Goal: Task Accomplishment & Management: Manage account settings

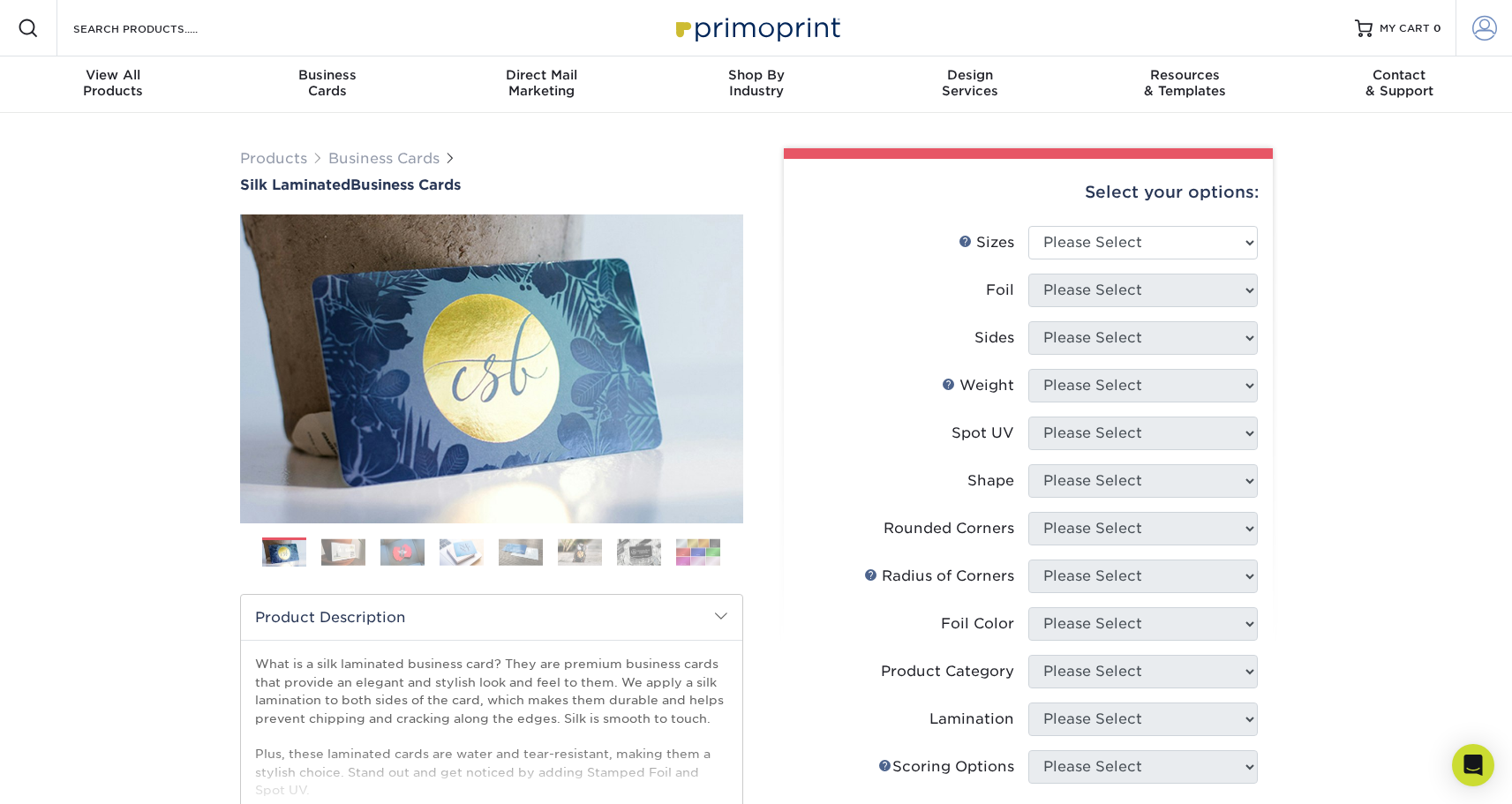
click at [1483, 24] on span at bounding box center [1484, 28] width 24 height 24
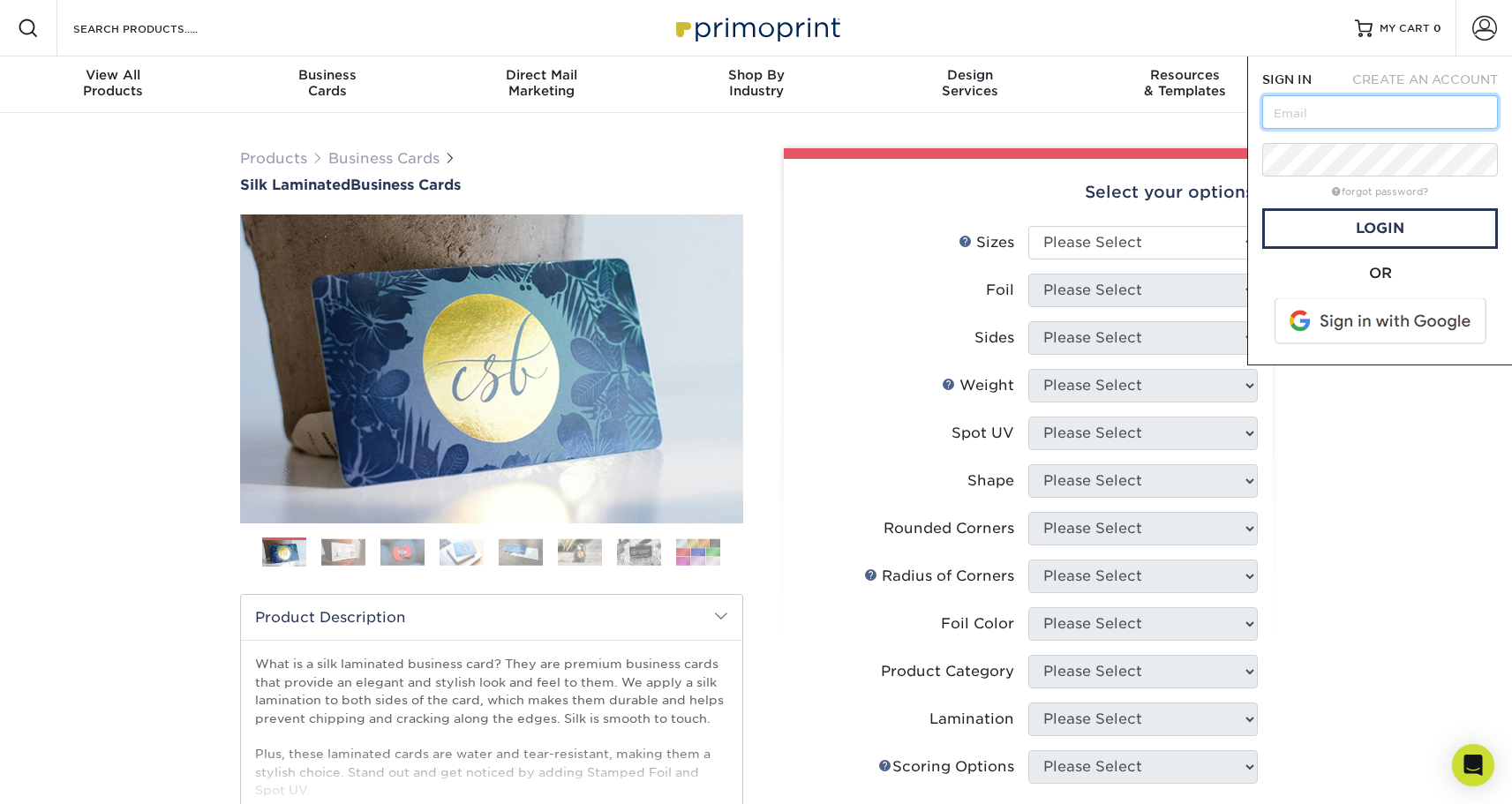
click at [1349, 108] on input "text" at bounding box center [1380, 112] width 236 height 33
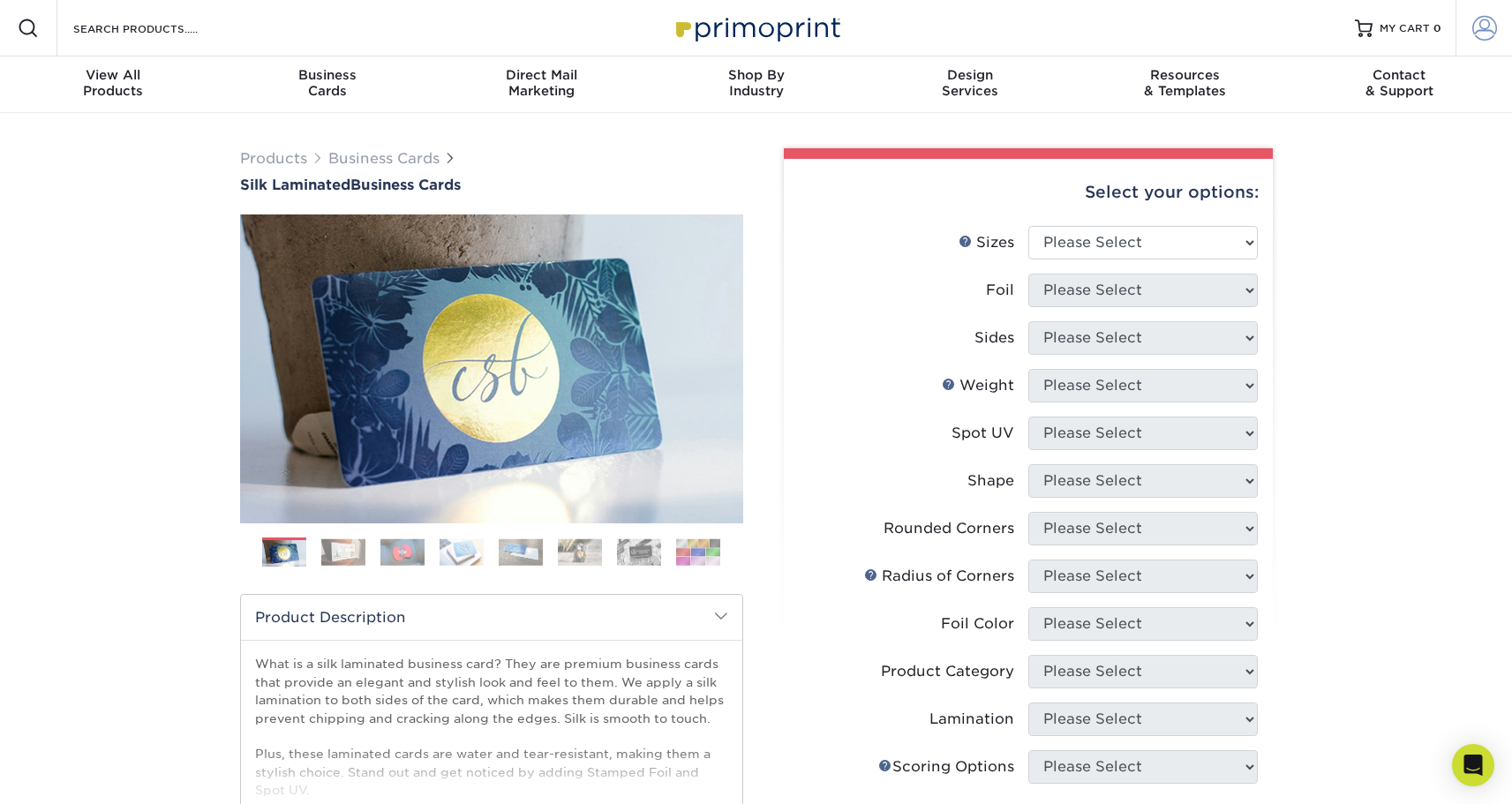
click at [1476, 29] on span at bounding box center [1484, 28] width 24 height 24
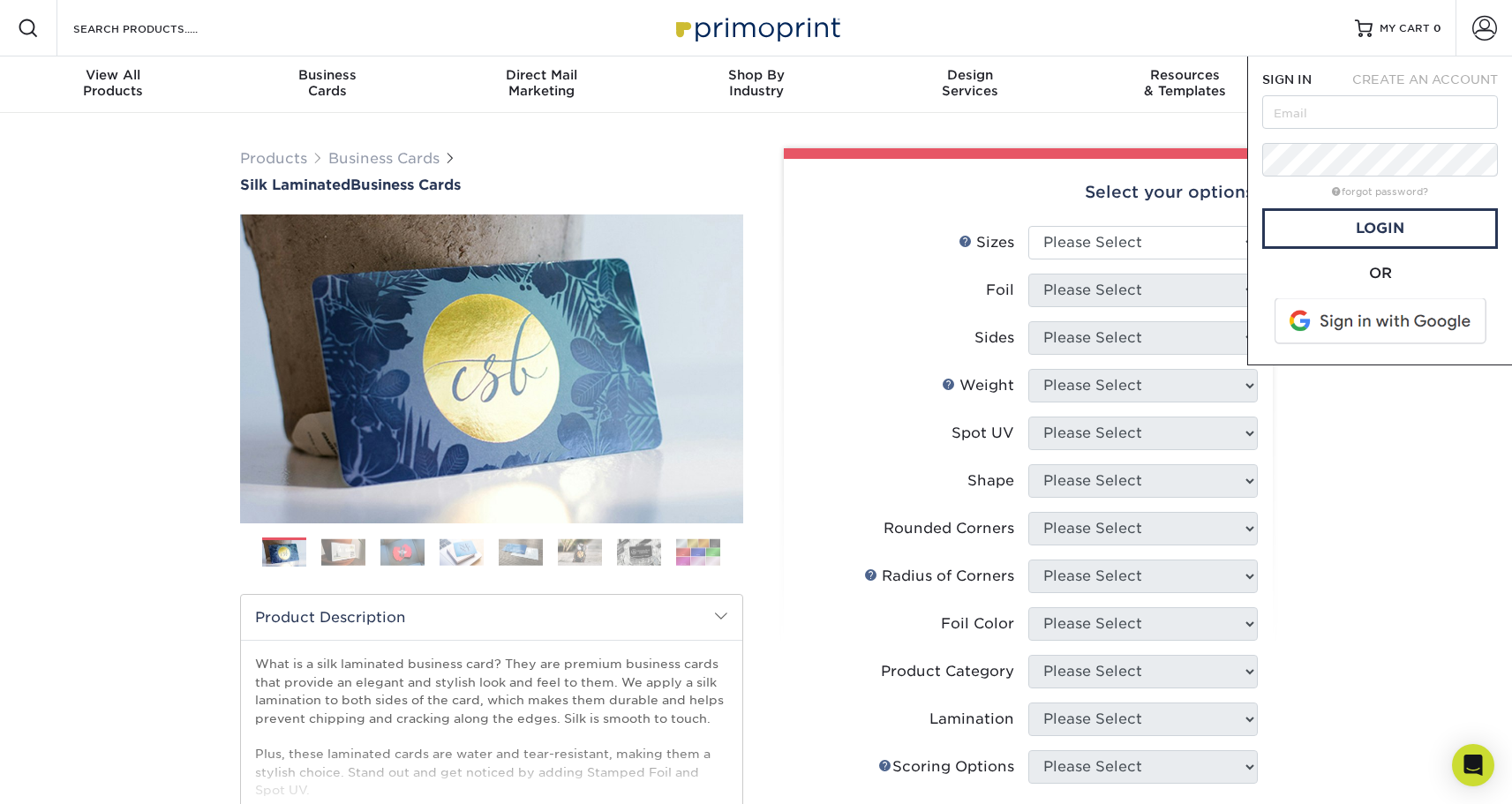
click at [1321, 74] on div "SIGN IN" at bounding box center [1292, 79] width 87 height 18
click at [1365, 105] on input "text" at bounding box center [1380, 112] width 236 height 33
type input "eprint@branbornemedia.com"
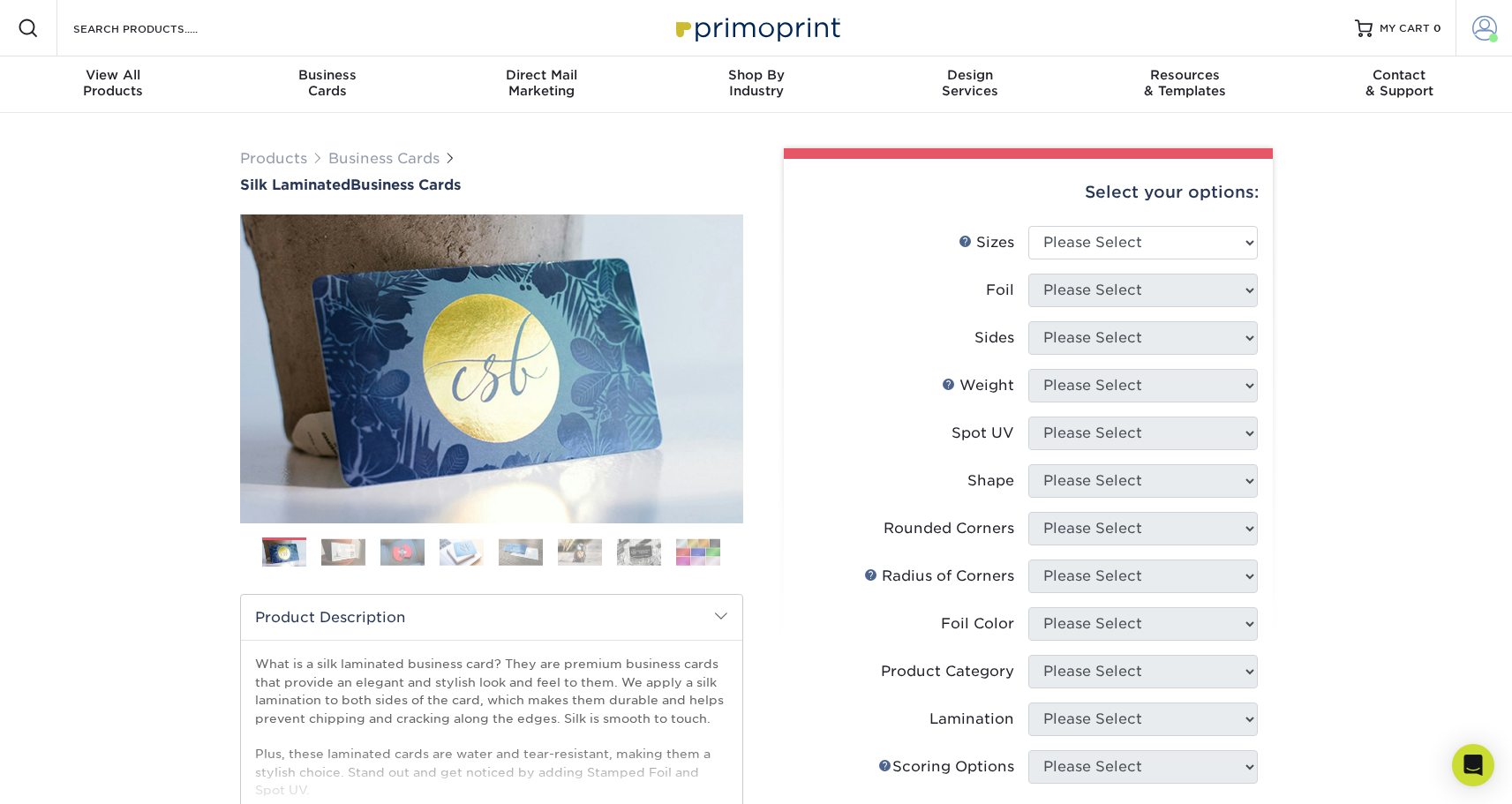
click at [1485, 29] on span at bounding box center [1484, 28] width 24 height 24
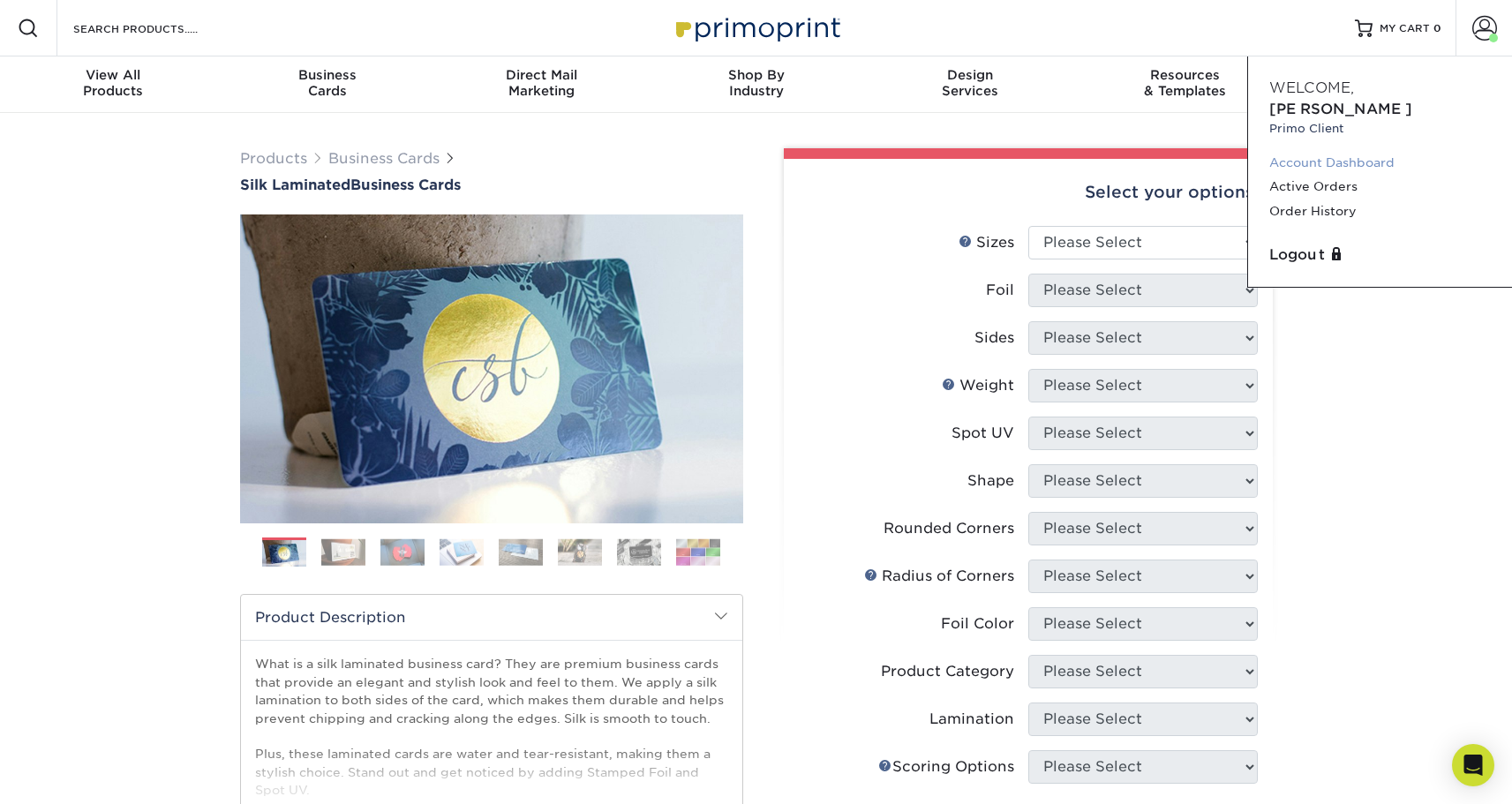
click at [1333, 151] on link "Account Dashboard" at bounding box center [1380, 163] width 222 height 23
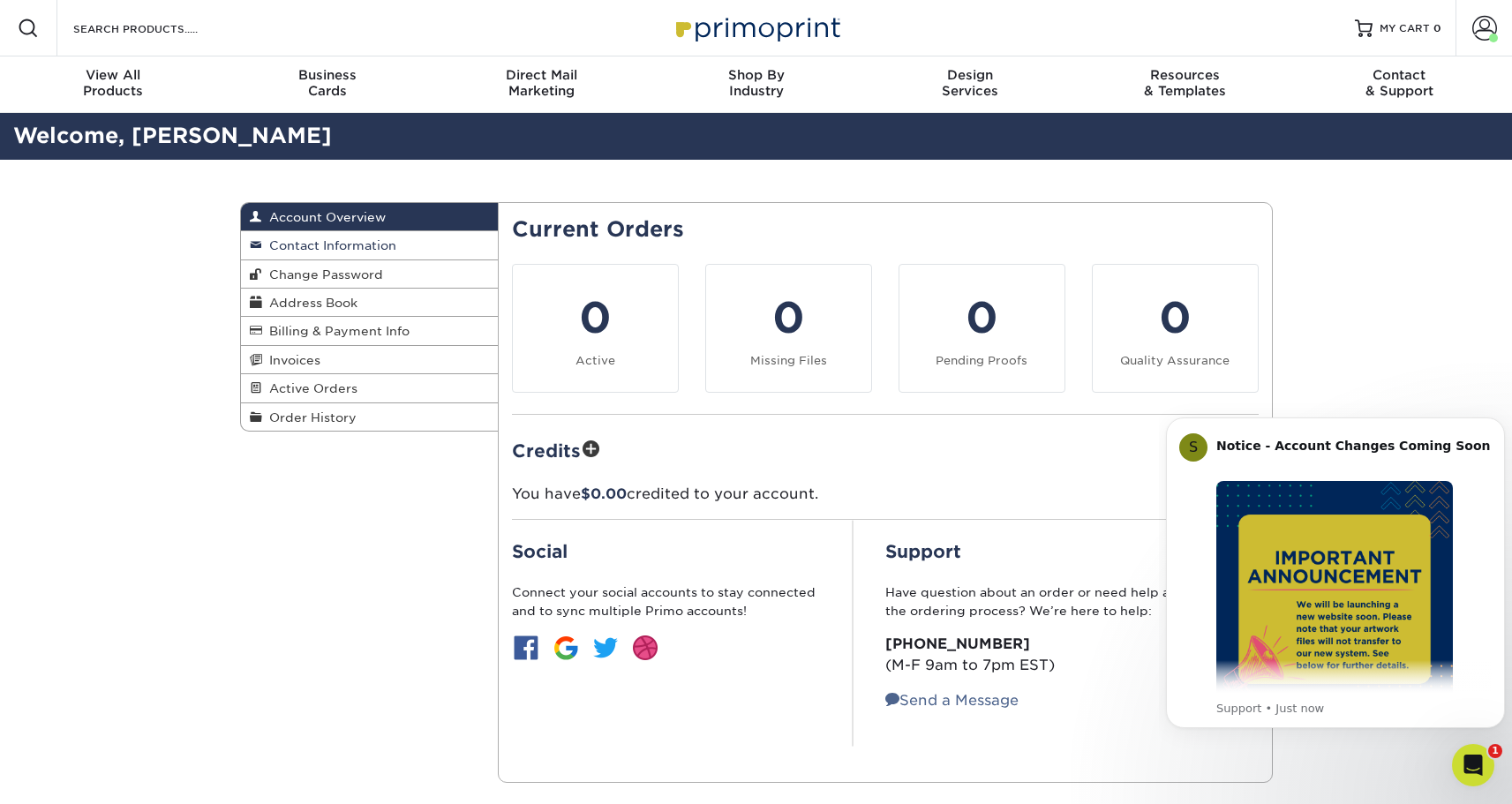
click at [349, 236] on link "Contact Information" at bounding box center [369, 245] width 258 height 28
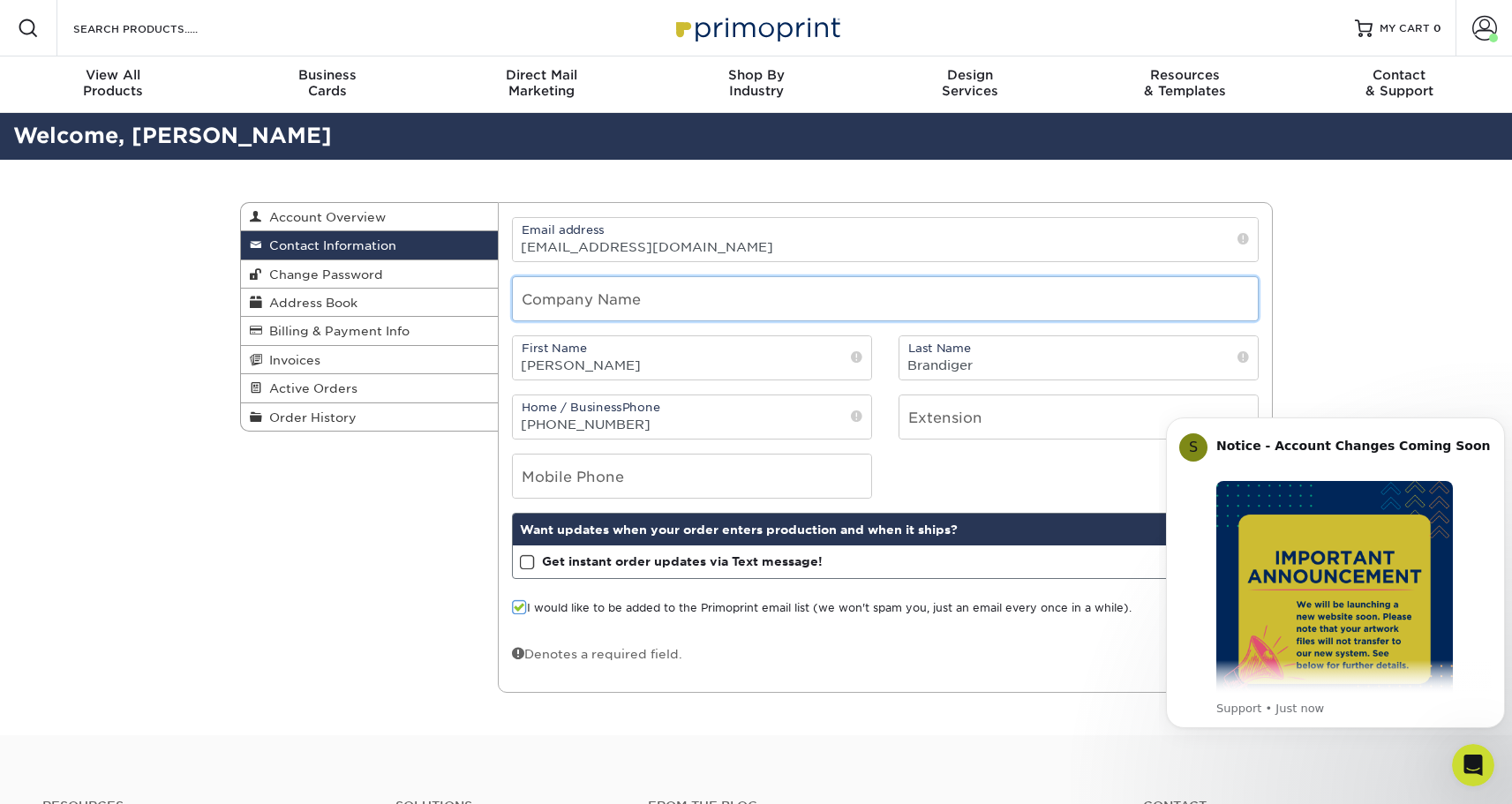
click at [665, 298] on input "text" at bounding box center [885, 299] width 745 height 43
type input "Vordtech LLC"
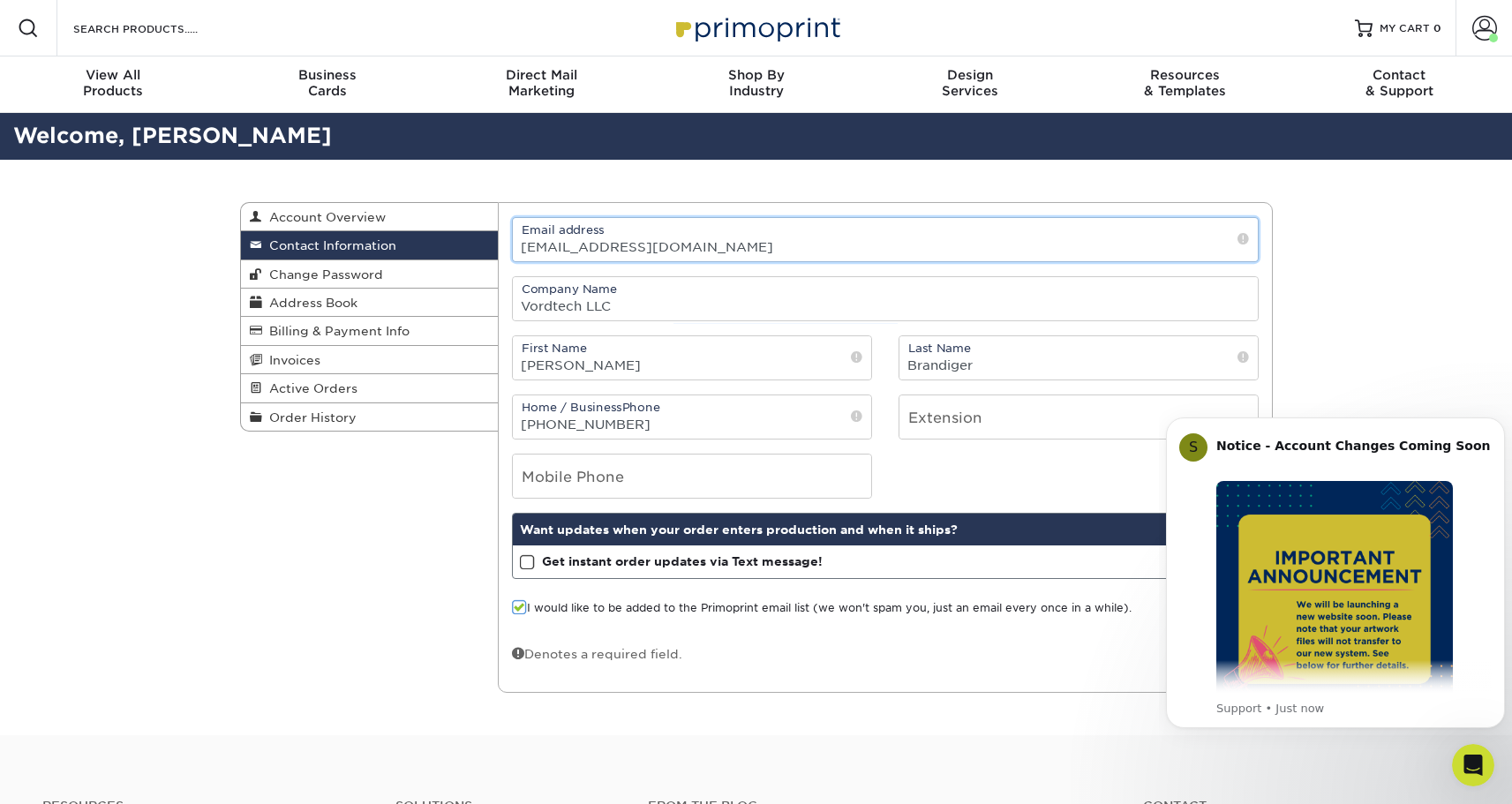
click at [617, 242] on input "eprint@branbornemedia.com" at bounding box center [885, 240] width 745 height 43
click at [617, 242] on input "eprint@branbornemedia.com" at bounding box center [885, 240] width 745 height 43
type input "accounting@vordtech.com"
click at [1011, 715] on div "Contact Information Account Overview Contact Information Change Password Addres…" at bounding box center [756, 448] width 1059 height 577
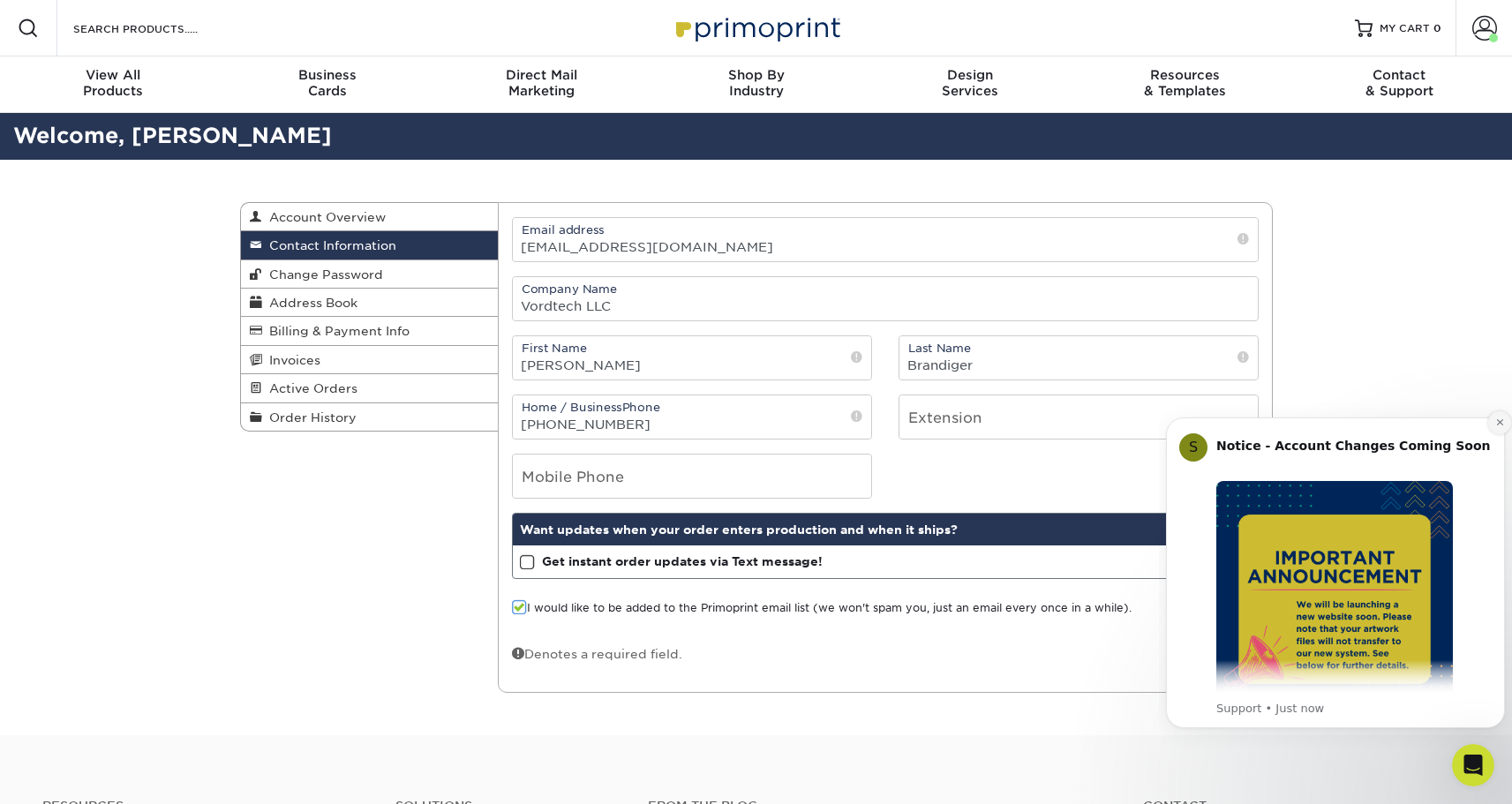
click at [1499, 420] on icon "Dismiss notification" at bounding box center [1499, 422] width 10 height 10
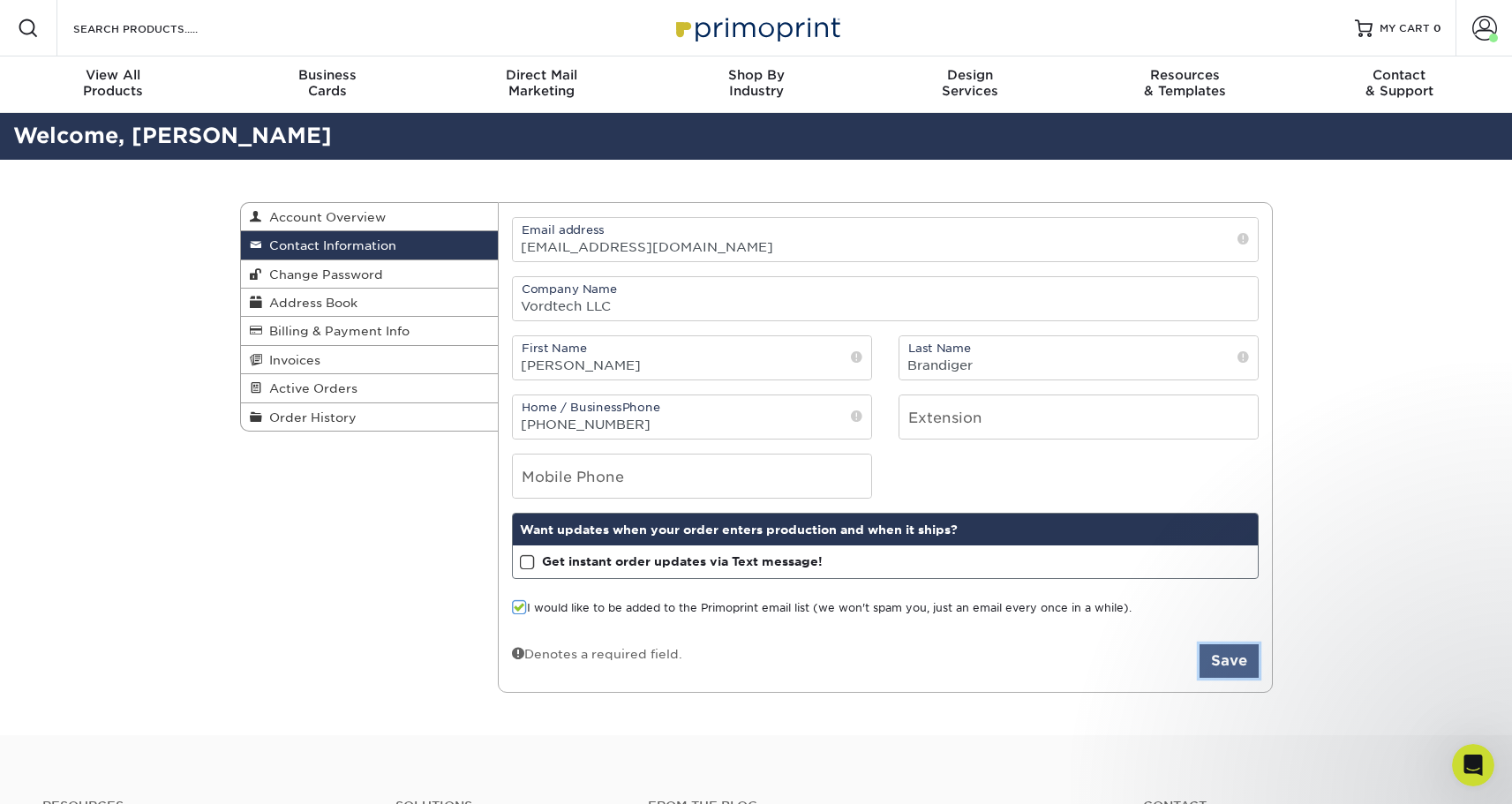
click at [1250, 666] on button "Save" at bounding box center [1229, 661] width 59 height 33
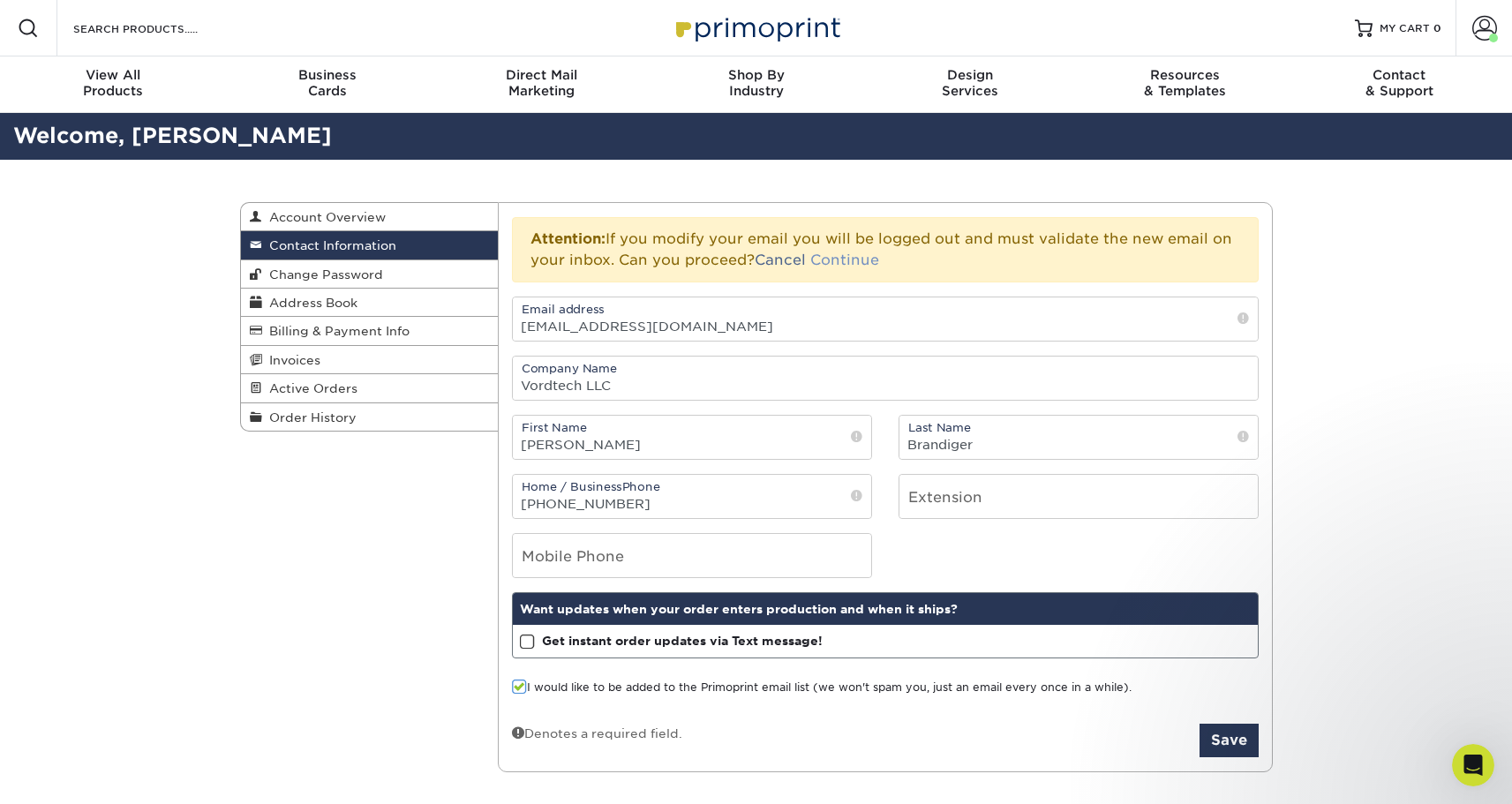
click at [848, 259] on link "Continue" at bounding box center [844, 260] width 68 height 17
